Goal: Information Seeking & Learning: Learn about a topic

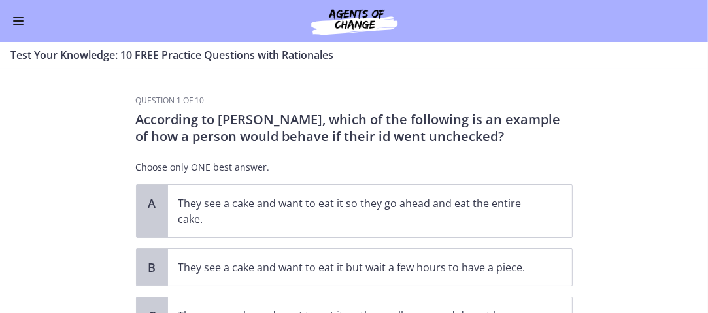
click at [20, 19] on button "Enable menu" at bounding box center [18, 21] width 16 height 16
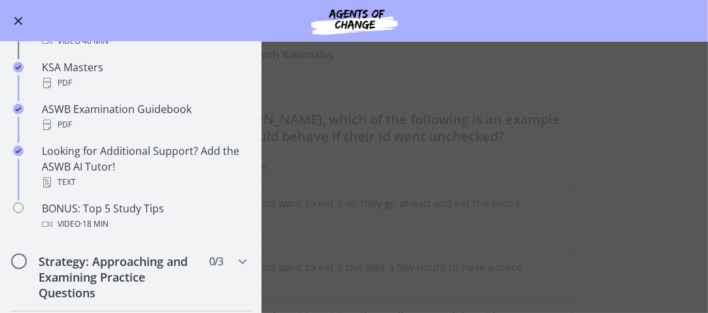
scroll to position [523, 0]
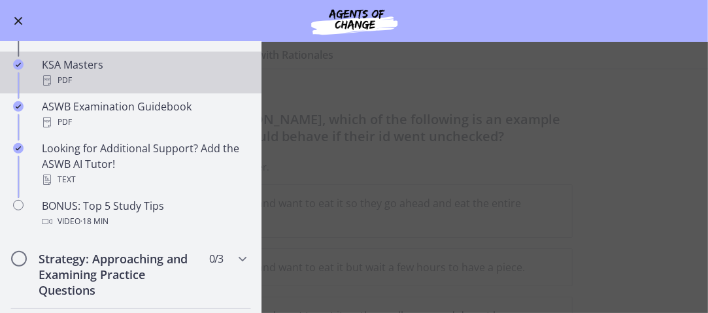
click at [42, 61] on div "KSA Masters PDF" at bounding box center [144, 72] width 204 height 31
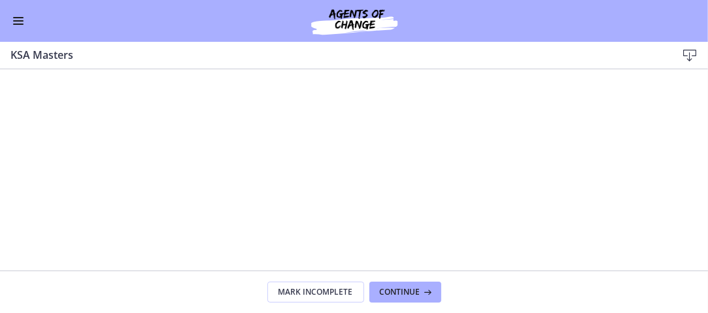
click at [18, 21] on span "Enable menu" at bounding box center [18, 20] width 10 height 1
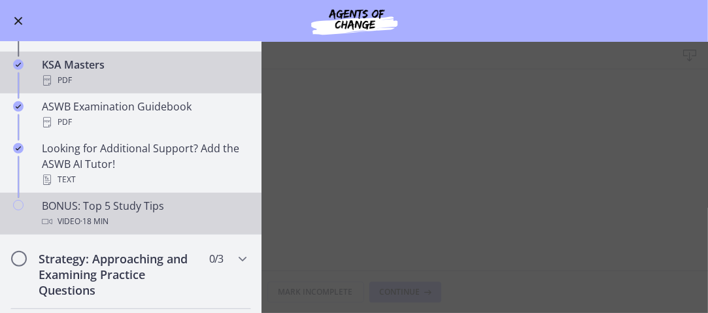
click at [173, 220] on div "Video · 18 min" at bounding box center [144, 222] width 204 height 16
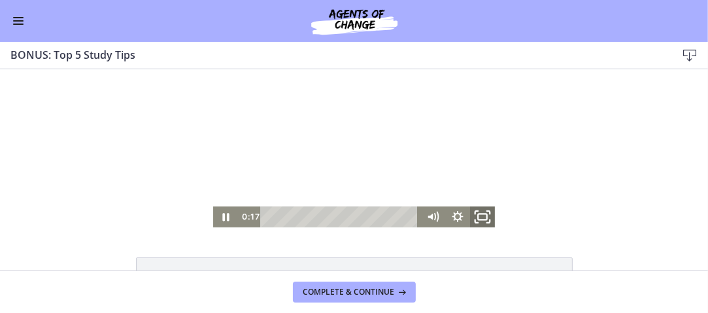
click at [471, 217] on icon "Fullscreen" at bounding box center [482, 216] width 30 height 25
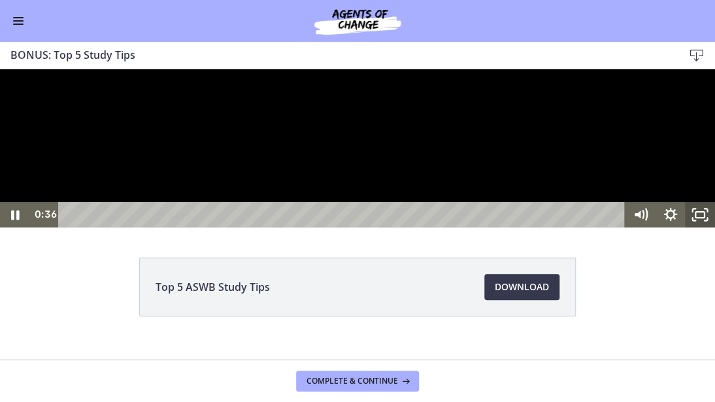
click at [698, 218] on rect "Unfullscreen" at bounding box center [699, 215] width 9 height 6
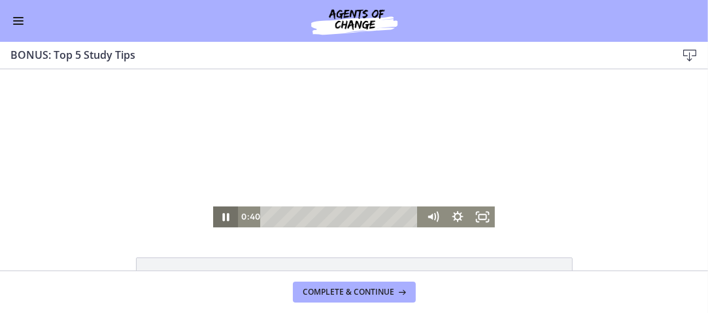
click at [223, 213] on icon "Pause" at bounding box center [226, 216] width 7 height 8
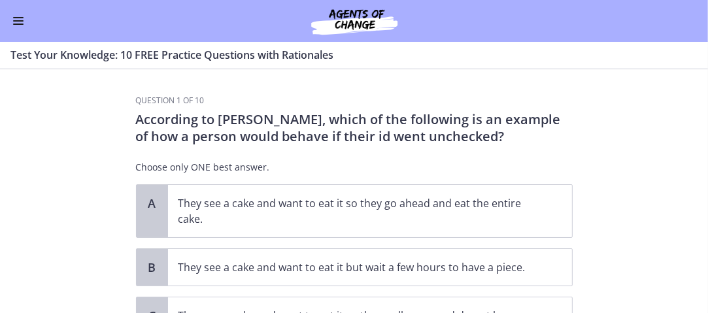
click at [18, 22] on button "Enable menu" at bounding box center [18, 21] width 16 height 16
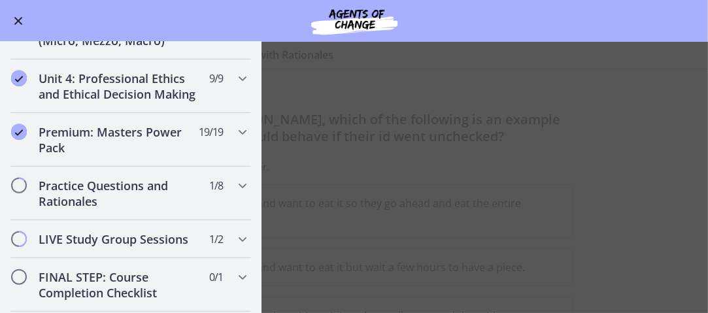
scroll to position [1046, 0]
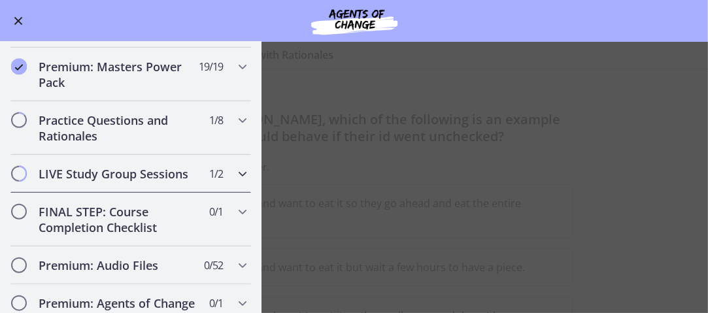
click at [235, 182] on icon "Chapters" at bounding box center [243, 174] width 16 height 16
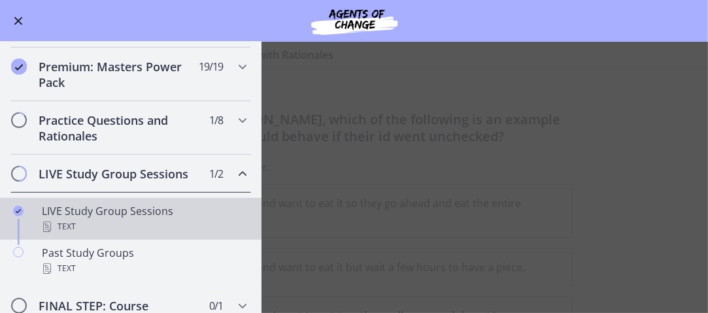
scroll to position [659, 0]
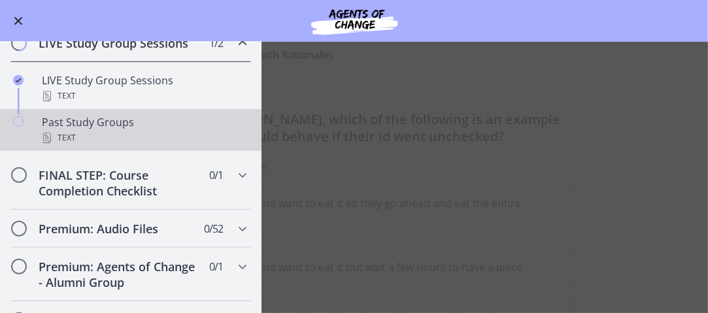
click at [94, 139] on div "Past Study Groups Text" at bounding box center [144, 129] width 204 height 31
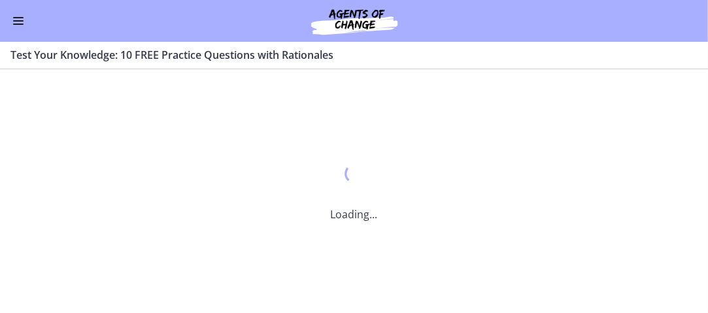
click at [93, 140] on div "Go to Dashboard Go to Dashboard Agents of Change - Social Work Test Prep - MAST…" at bounding box center [354, 177] width 708 height 271
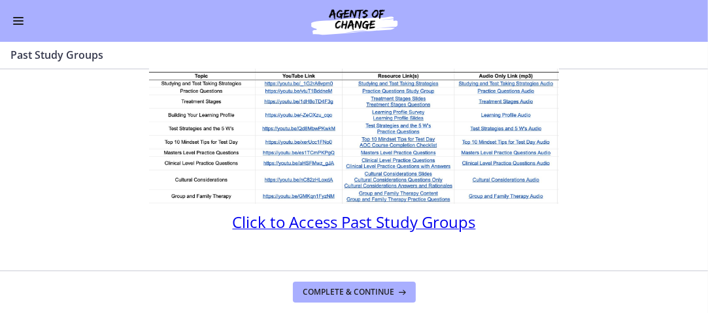
scroll to position [131, 0]
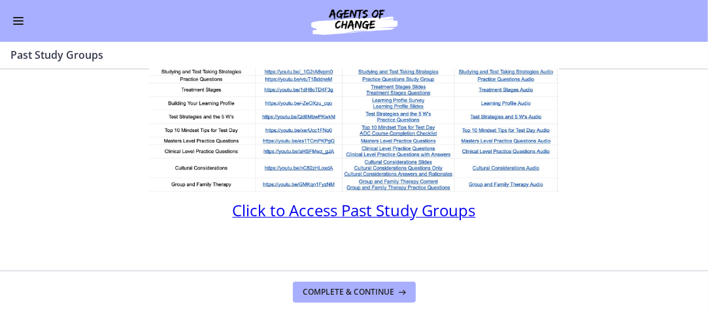
click at [193, 141] on img at bounding box center [354, 106] width 410 height 171
